Goal: Browse casually: Explore the website without a specific task or goal

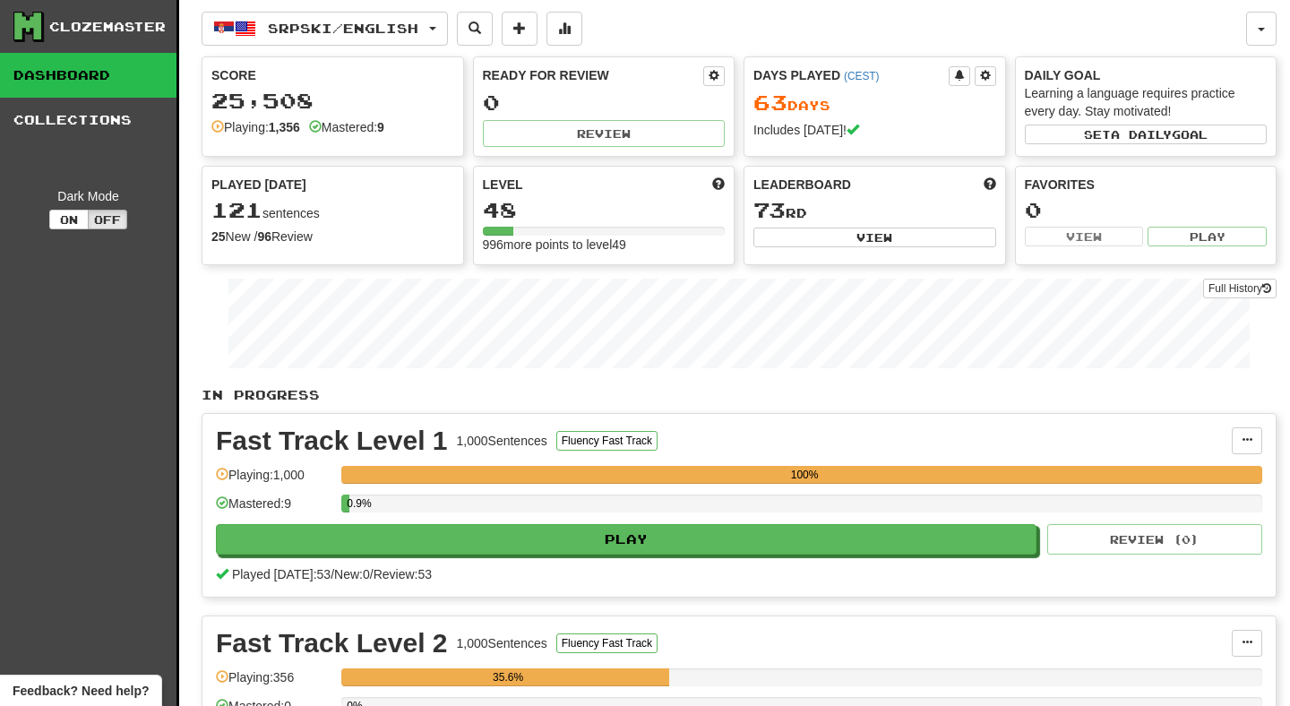
click at [741, 38] on div "Srpski / English Srpski / English Days Played: 63 Review: 0 Points [DATE]: 608 …" at bounding box center [724, 29] width 1045 height 34
click at [738, 52] on div "Srpski / English Srpski / English Days Played: 63 Review: 0 Points today: 608 L…" at bounding box center [739, 452] width 1075 height 904
click at [738, 53] on div "Srpski / English Srpski / English Days Played: 63 Review: 0 Points today: 608 L…" at bounding box center [739, 452] width 1075 height 904
click at [738, 57] on div "Score 25,508 Playing: 1,356 Mastered: 9 Ready for Review 0 Review Days Played (…" at bounding box center [739, 160] width 1075 height 209
click at [959, 18] on div "Srpski / English Srpski / English Days Played: 63 Review: 0 Points [DATE]: 608 …" at bounding box center [724, 29] width 1045 height 34
